Goal: Information Seeking & Learning: Check status

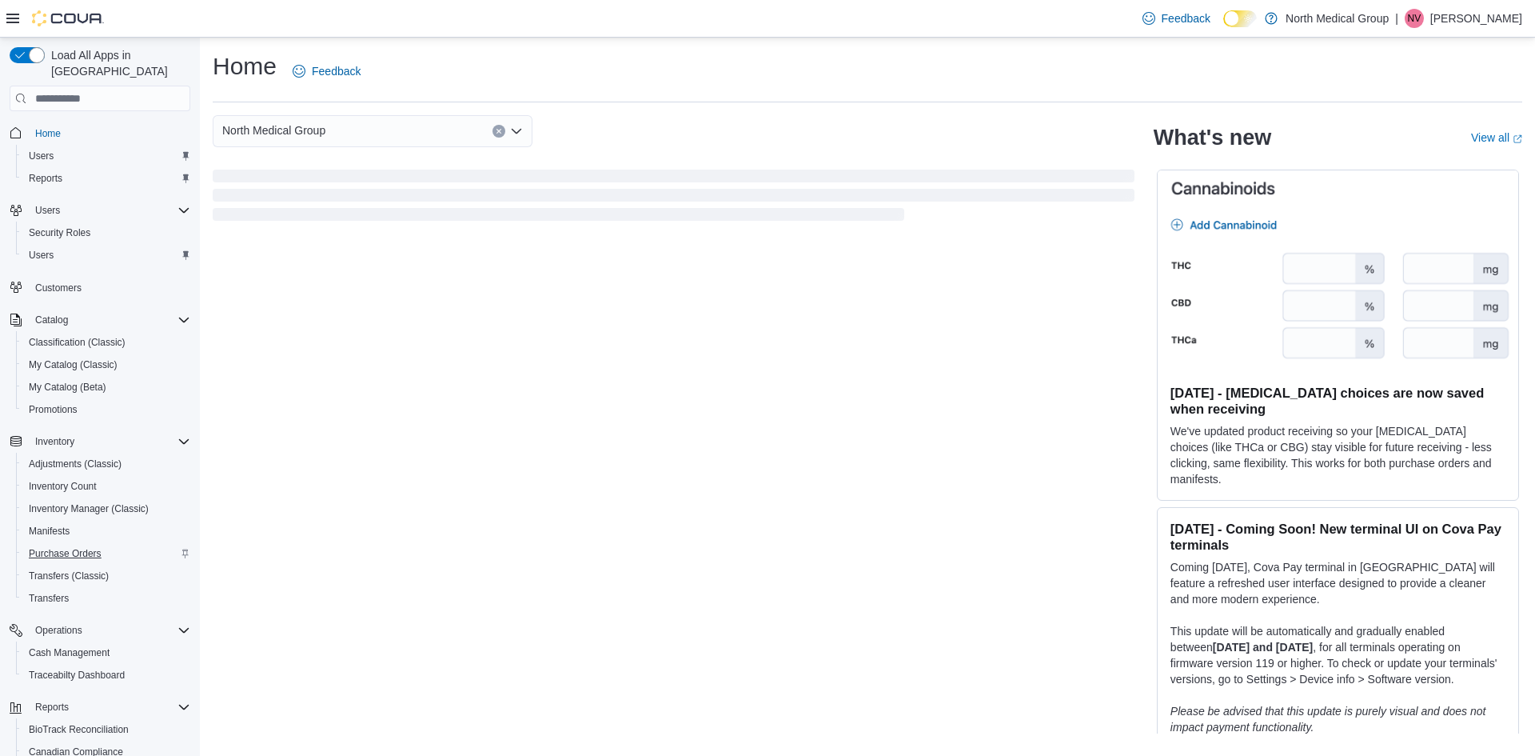
scroll to position [140, 0]
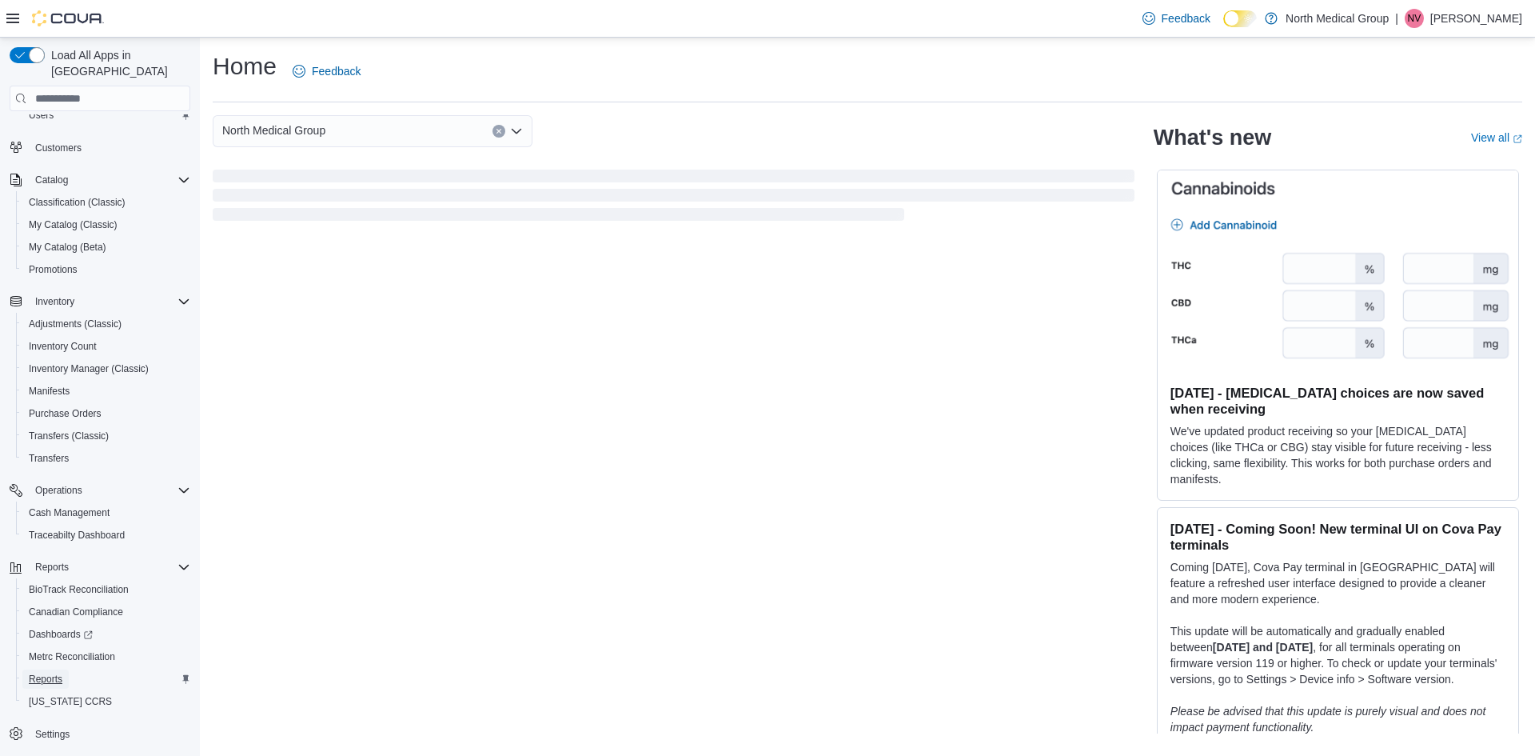
click at [42, 672] on span "Reports" at bounding box center [46, 678] width 34 height 13
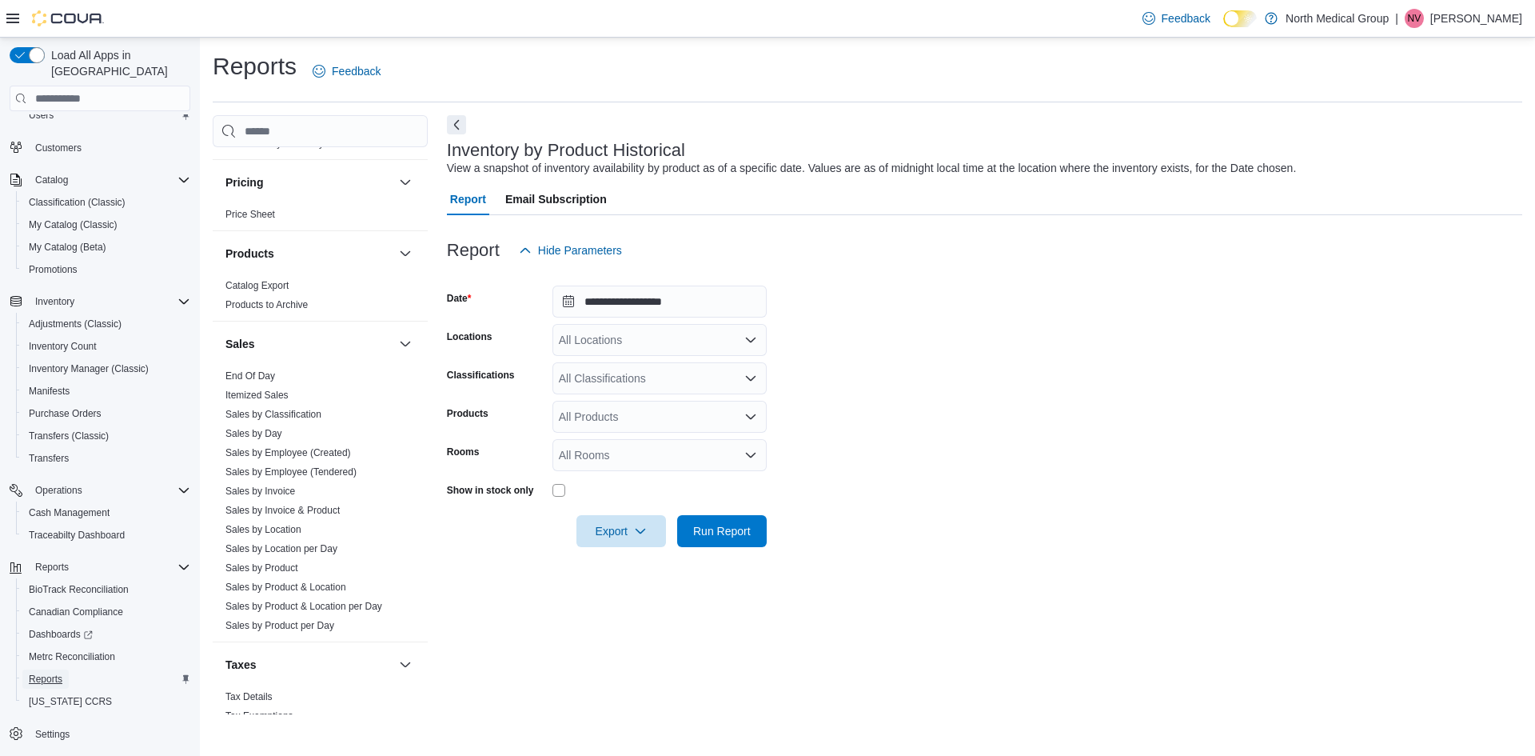
scroll to position [916, 0]
click at [286, 585] on link "Sales by Product & Location" at bounding box center [285, 585] width 121 height 11
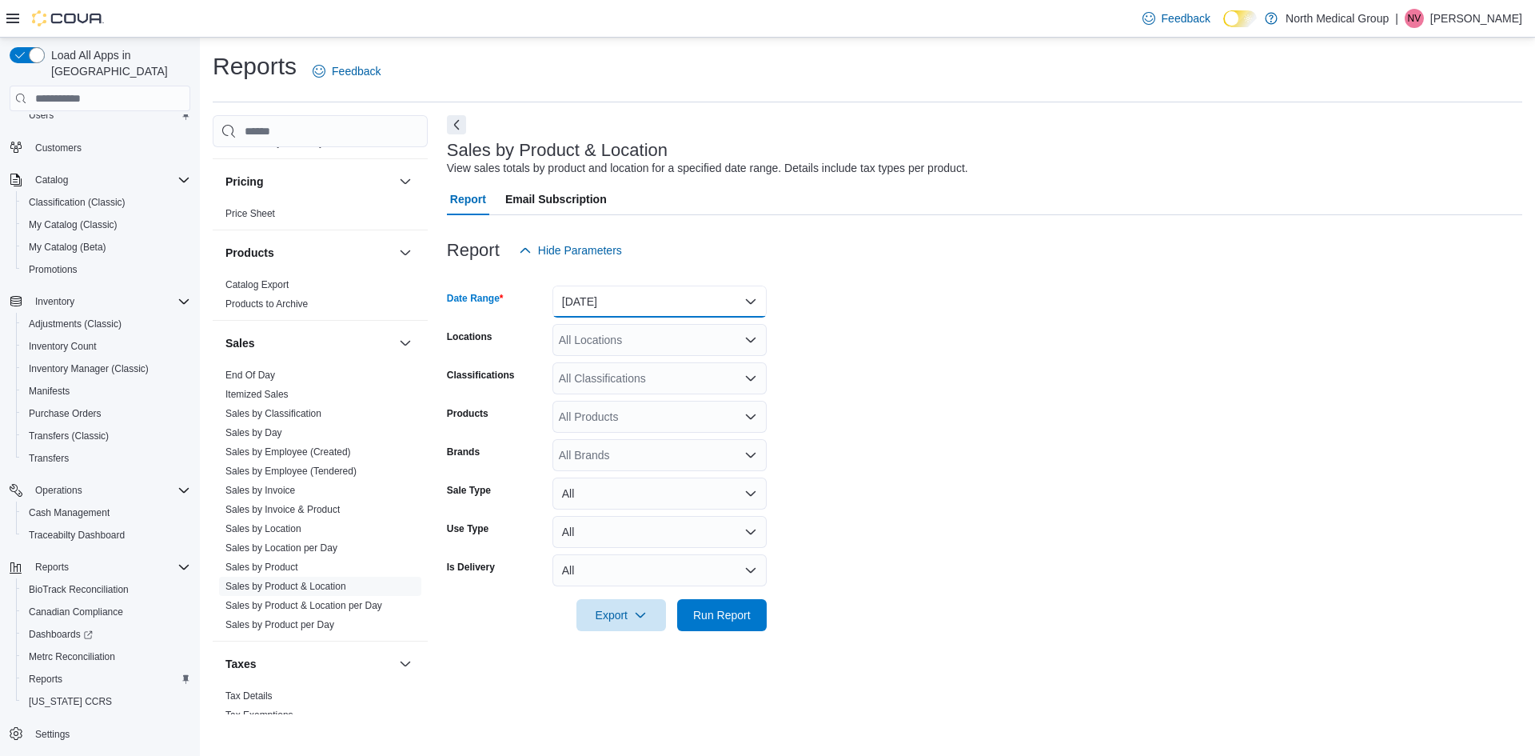
click at [752, 299] on button "[DATE]" at bounding box center [660, 301] width 214 height 32
click at [616, 532] on span "Year To Date" at bounding box center [669, 541] width 182 height 19
click at [760, 448] on div "All Brands" at bounding box center [660, 455] width 214 height 32
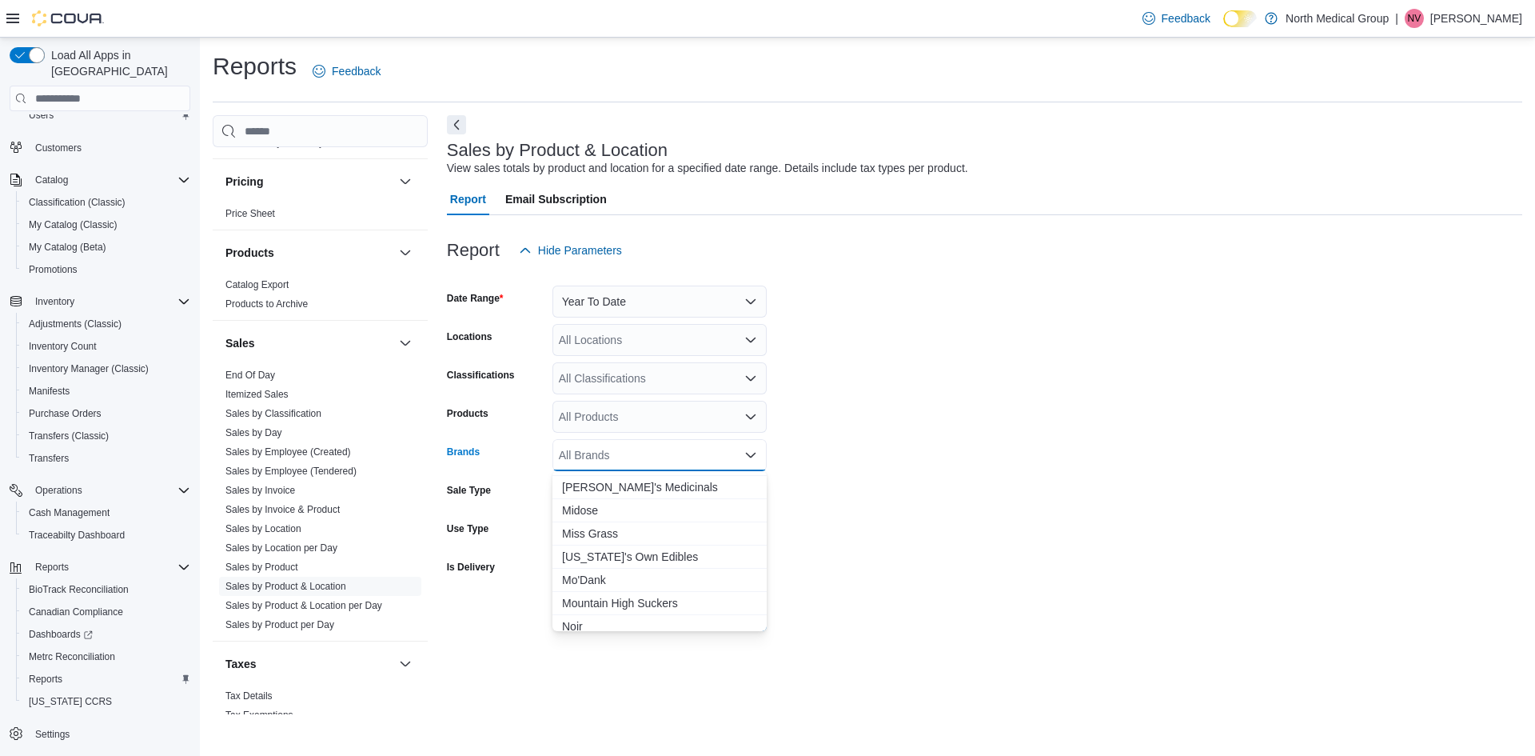
scroll to position [2939, 0]
click at [829, 518] on form "Date Range Year To Date Locations All Locations Classifications All Classificat…" at bounding box center [984, 448] width 1075 height 365
